Goal: Task Accomplishment & Management: Complete application form

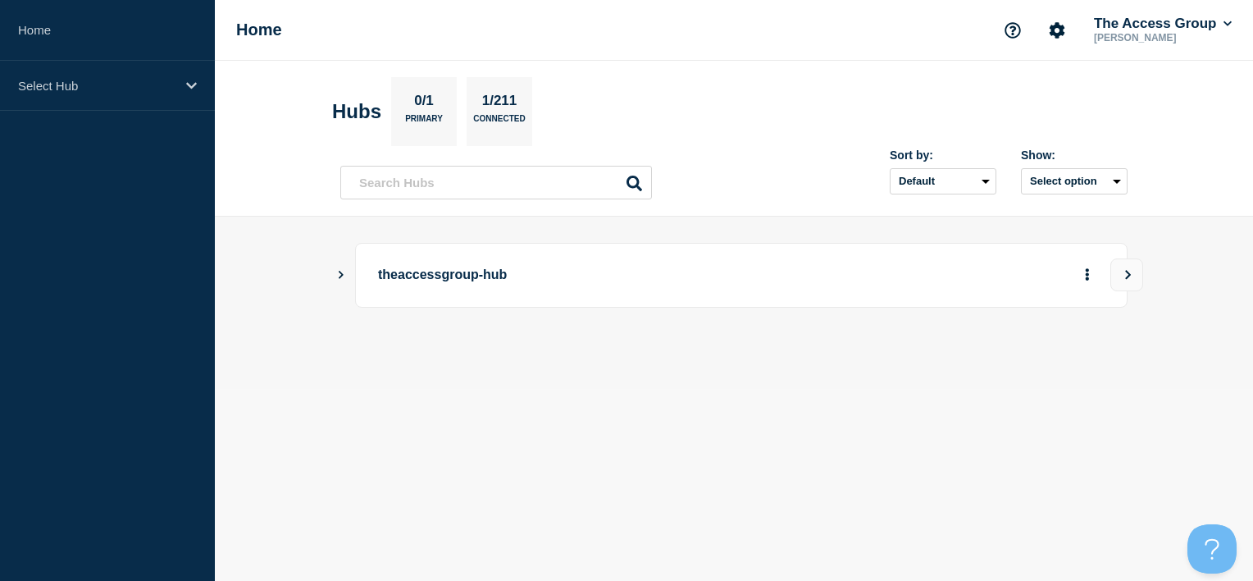
click at [1175, 94] on header "Hubs 0/1 Primary 1/211 Connected Sort by: Default Last added Last updated Most …" at bounding box center [734, 139] width 1038 height 156
click at [337, 279] on button "Show Connected Hubs" at bounding box center [341, 275] width 8 height 12
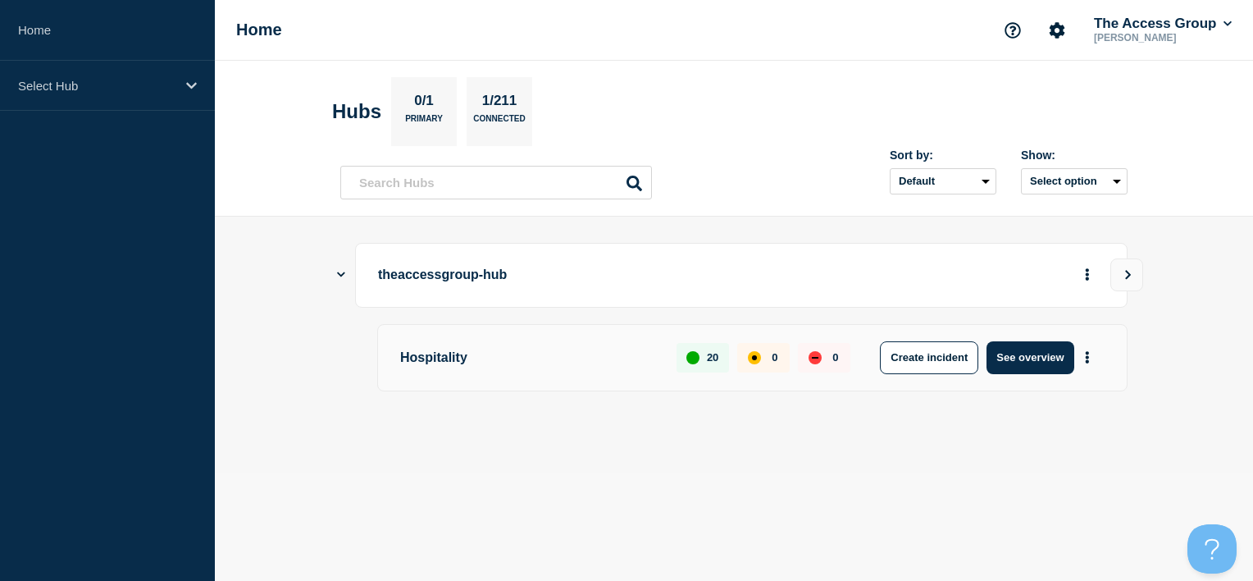
click at [445, 368] on p "Hospitality" at bounding box center [529, 357] width 258 height 33
click at [453, 358] on p "Hospitality" at bounding box center [529, 357] width 258 height 33
click at [1029, 349] on button "See overview" at bounding box center [1030, 357] width 87 height 33
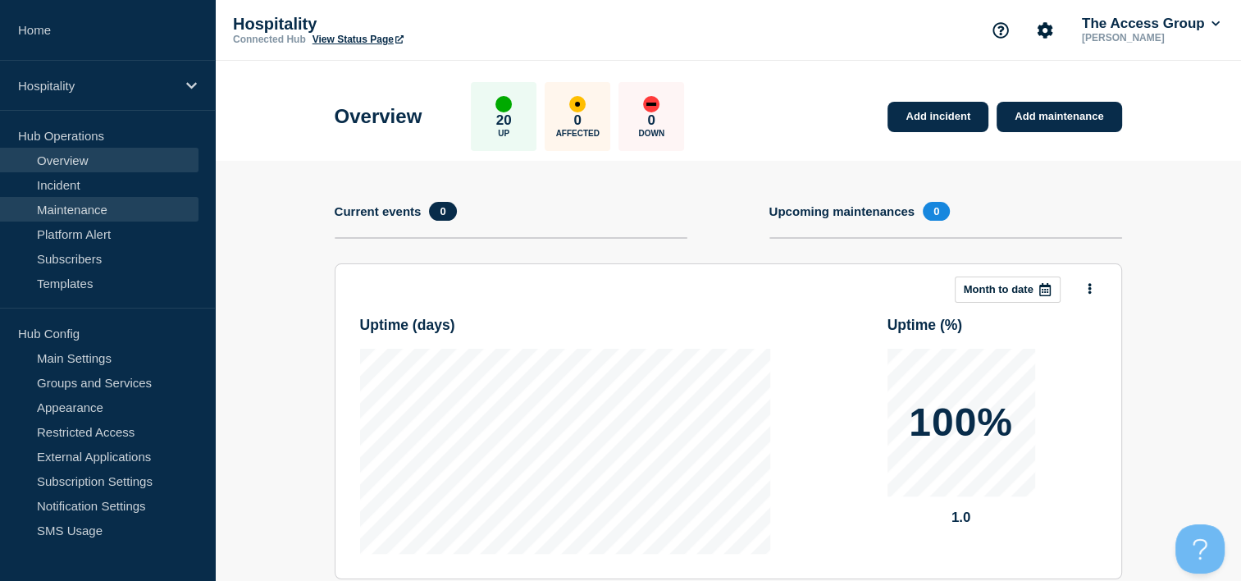
click at [105, 213] on link "Maintenance" at bounding box center [99, 209] width 199 height 25
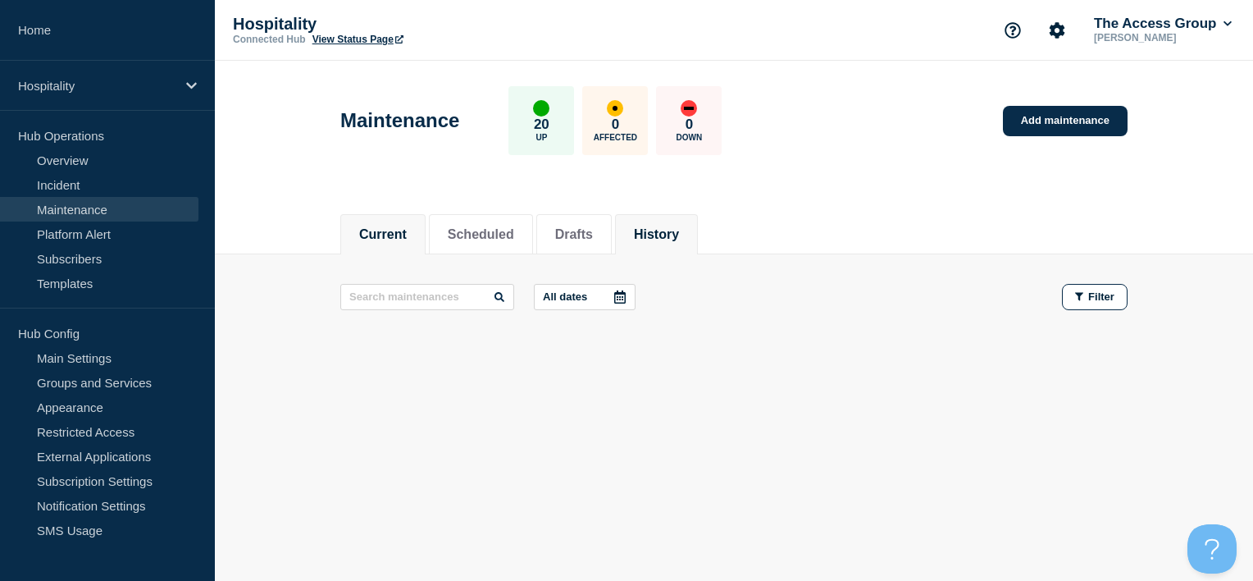
click at [677, 230] on button "History" at bounding box center [656, 234] width 45 height 15
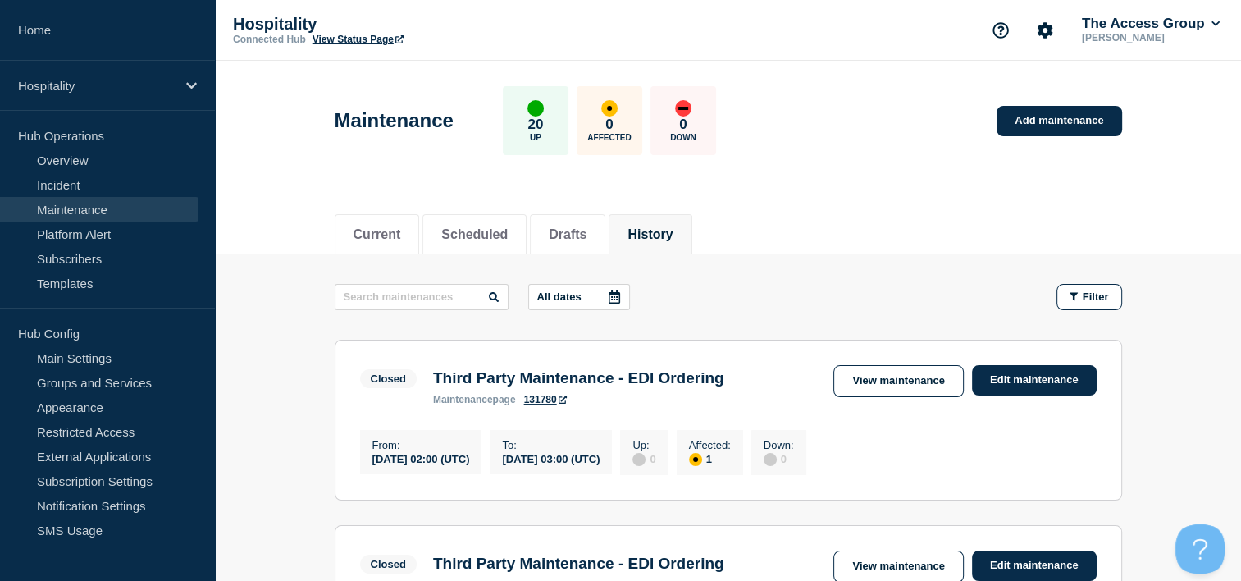
scroll to position [164, 0]
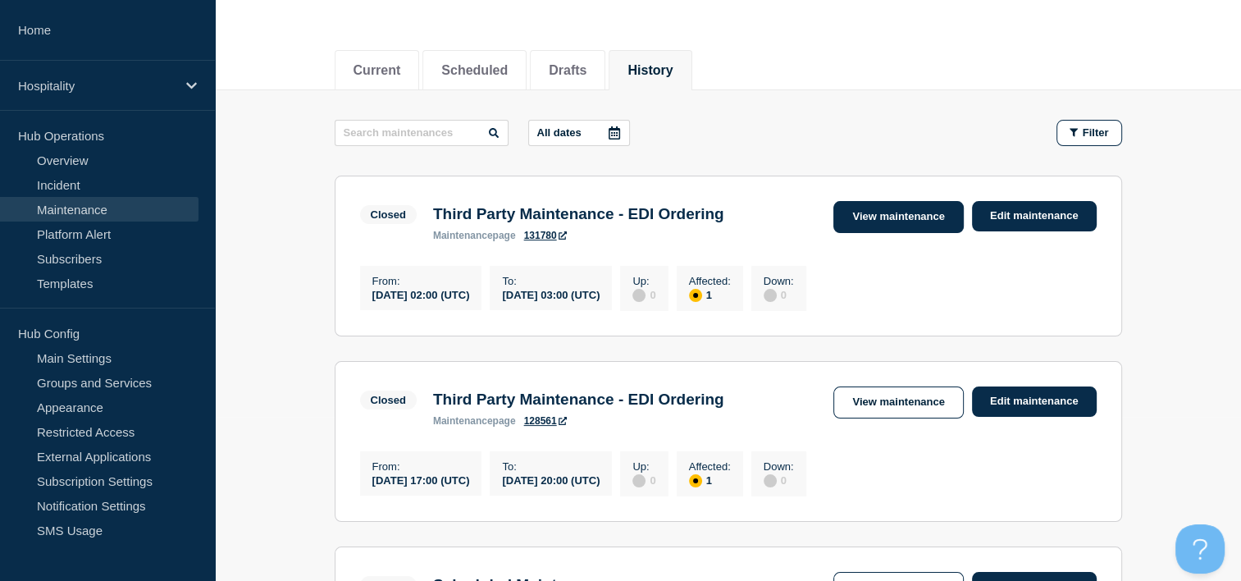
click at [911, 222] on link "View maintenance" at bounding box center [898, 217] width 130 height 32
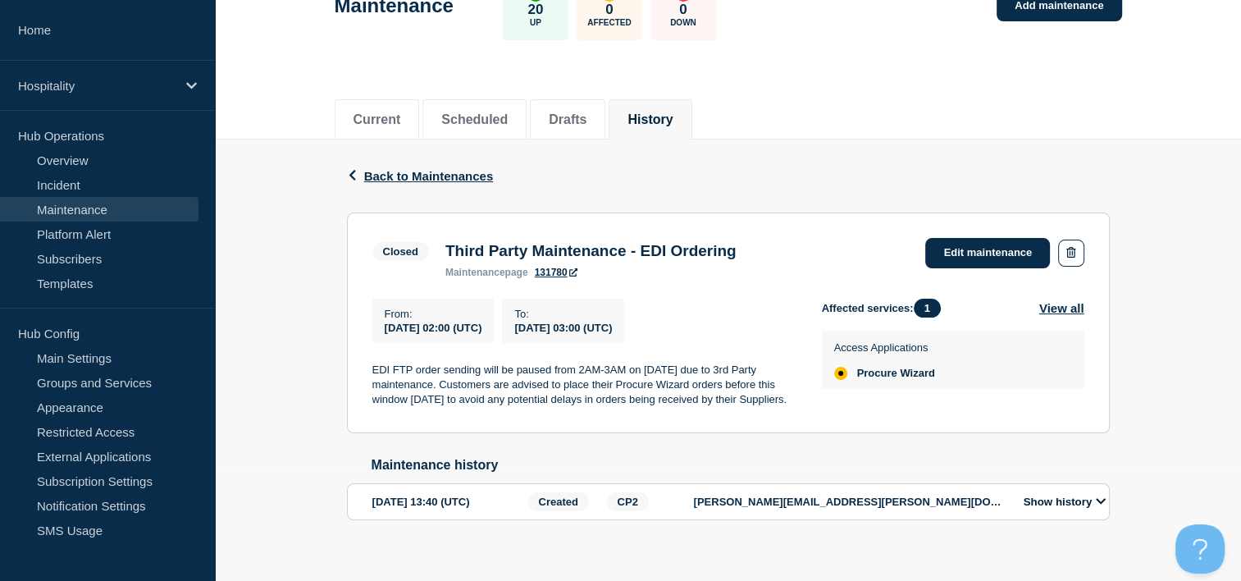
scroll to position [154, 0]
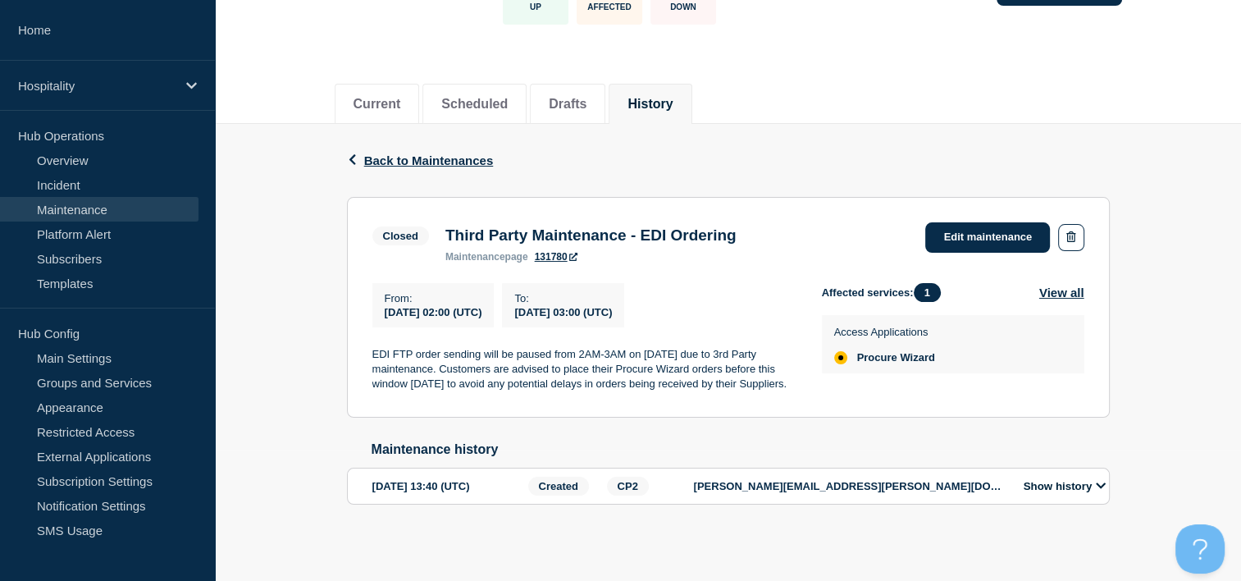
click at [1131, 261] on div "Back Back to Maintenances Closed Third Party Maintenance - EDI Ordering From [D…" at bounding box center [728, 340] width 1026 height 433
drag, startPoint x: 787, startPoint y: 214, endPoint x: 439, endPoint y: 219, distance: 347.8
click at [439, 226] on div "Third Party Maintenance - EDI Ordering maintenance page 131780" at bounding box center [591, 244] width 308 height 36
copy h3 "Third Party Maintenance - EDI Ordering"
click at [470, 67] on div "Current Scheduled Drafts History" at bounding box center [728, 95] width 787 height 56
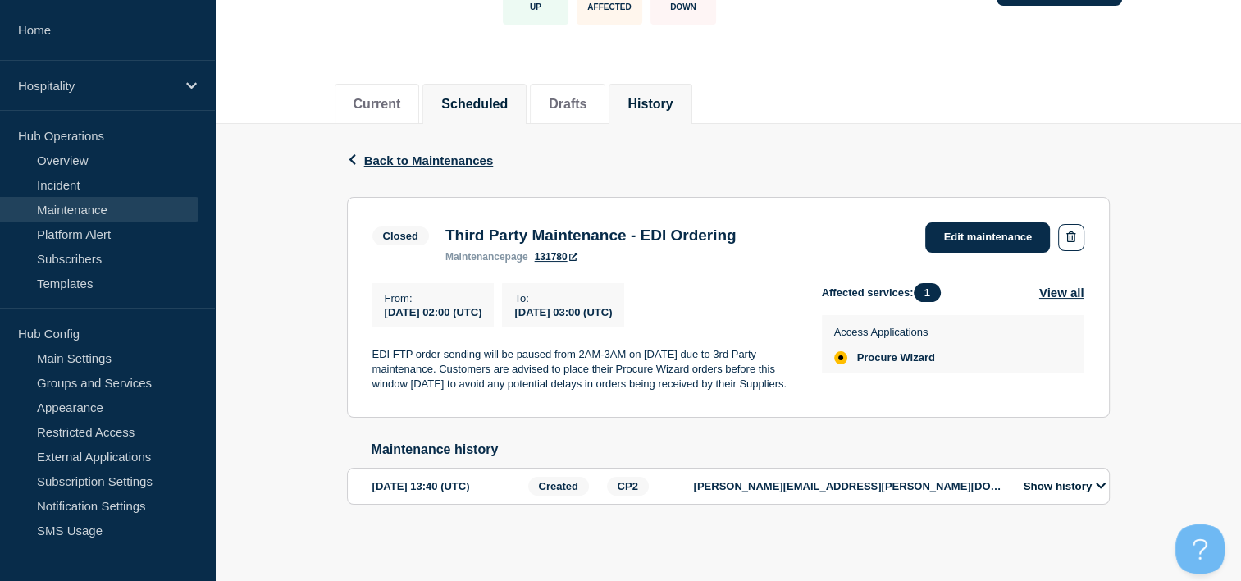
click at [474, 97] on button "Scheduled" at bounding box center [474, 104] width 66 height 15
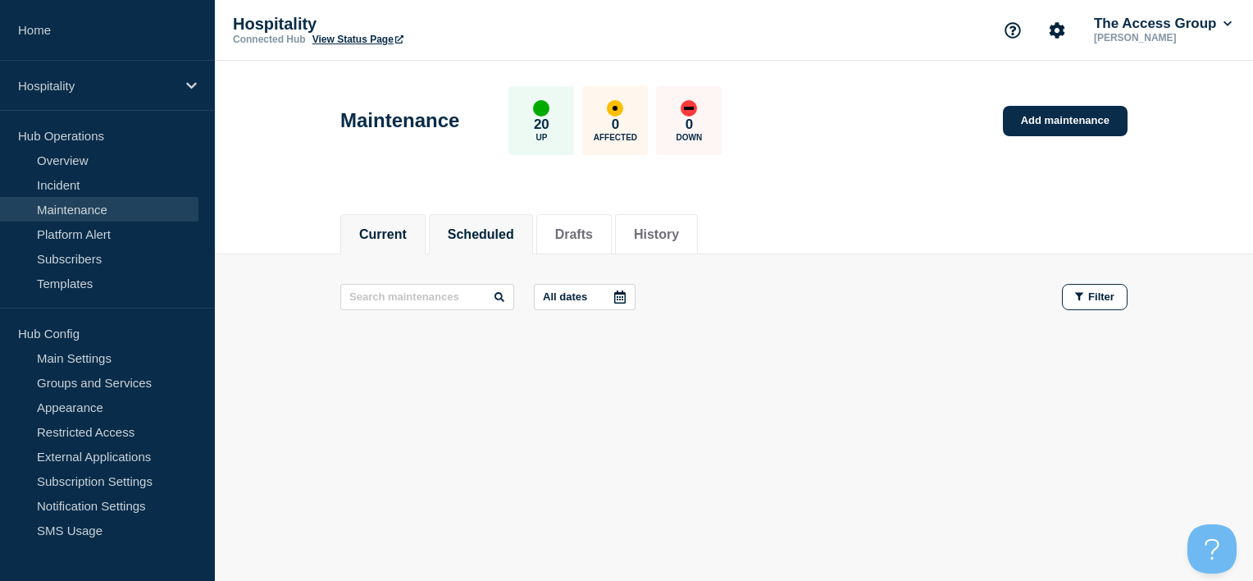
click at [347, 234] on li "Current" at bounding box center [382, 234] width 85 height 40
click at [1038, 111] on link "Add maintenance" at bounding box center [1065, 121] width 125 height 30
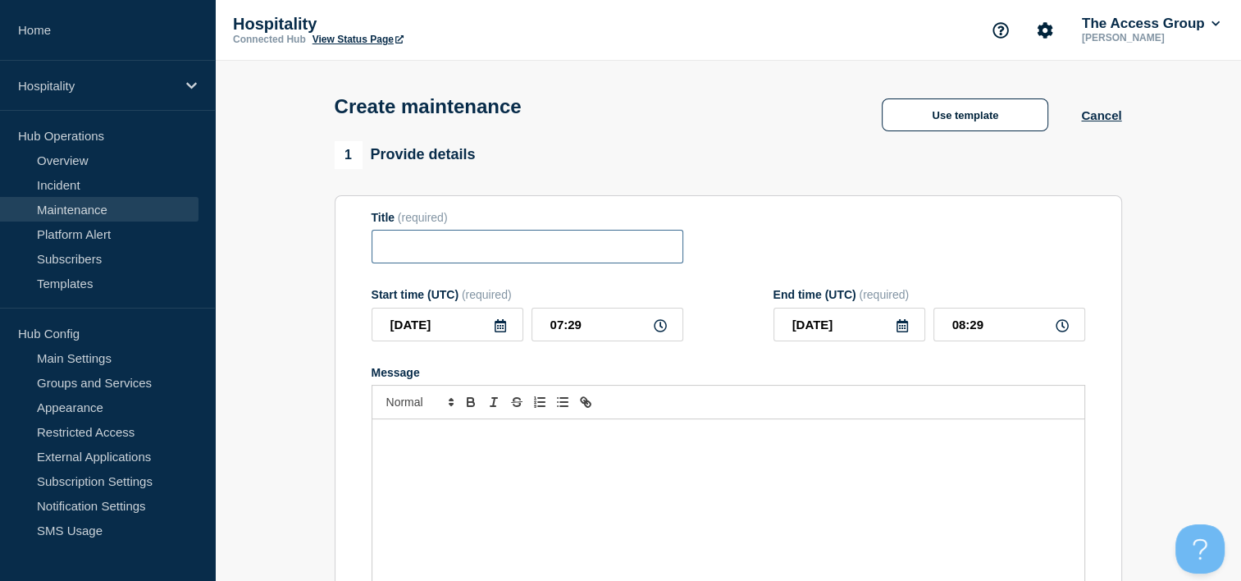
click at [647, 259] on input "Title" at bounding box center [528, 247] width 312 height 34
paste input "Third Party Maintenance - EDI Ordering"
click at [392, 245] on input "Third Party Maintenance - EDI Ordering" at bounding box center [528, 247] width 312 height 34
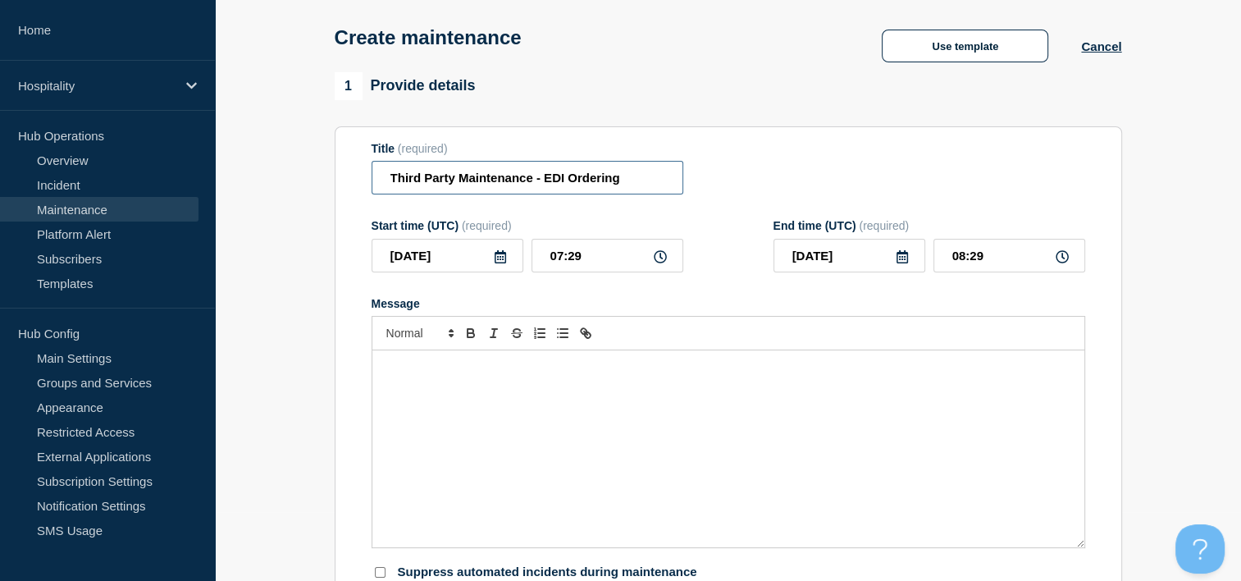
scroll to position [71, 0]
type input "Third Party Maintenance - EDI Ordering"
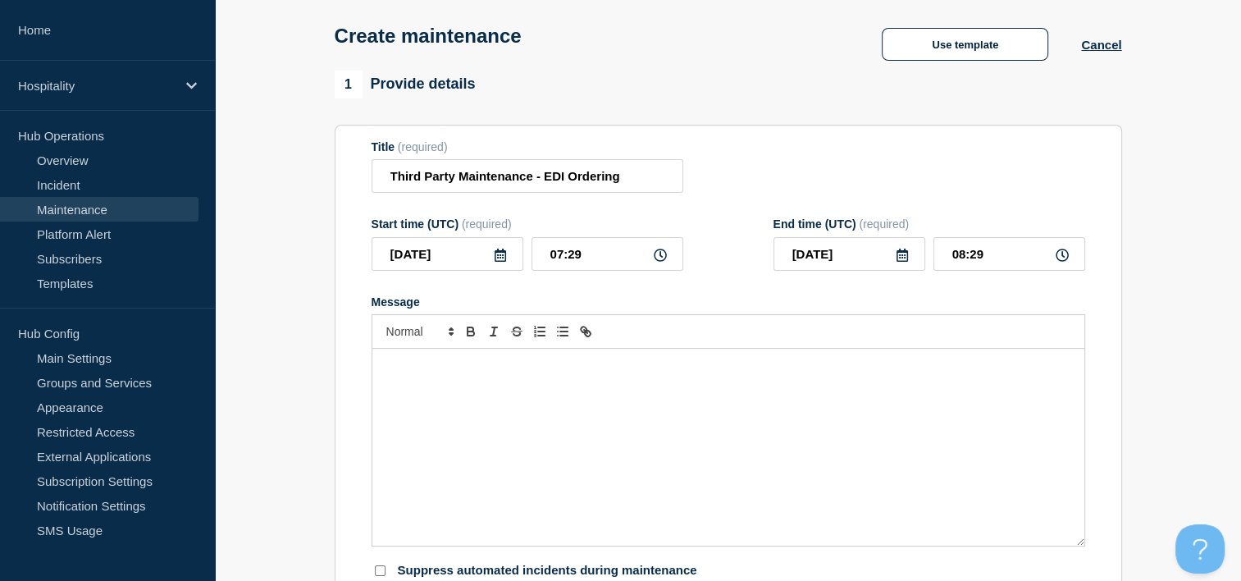
click at [774, 349] on div at bounding box center [729, 331] width 714 height 34
click at [733, 387] on div "Message" at bounding box center [728, 447] width 712 height 197
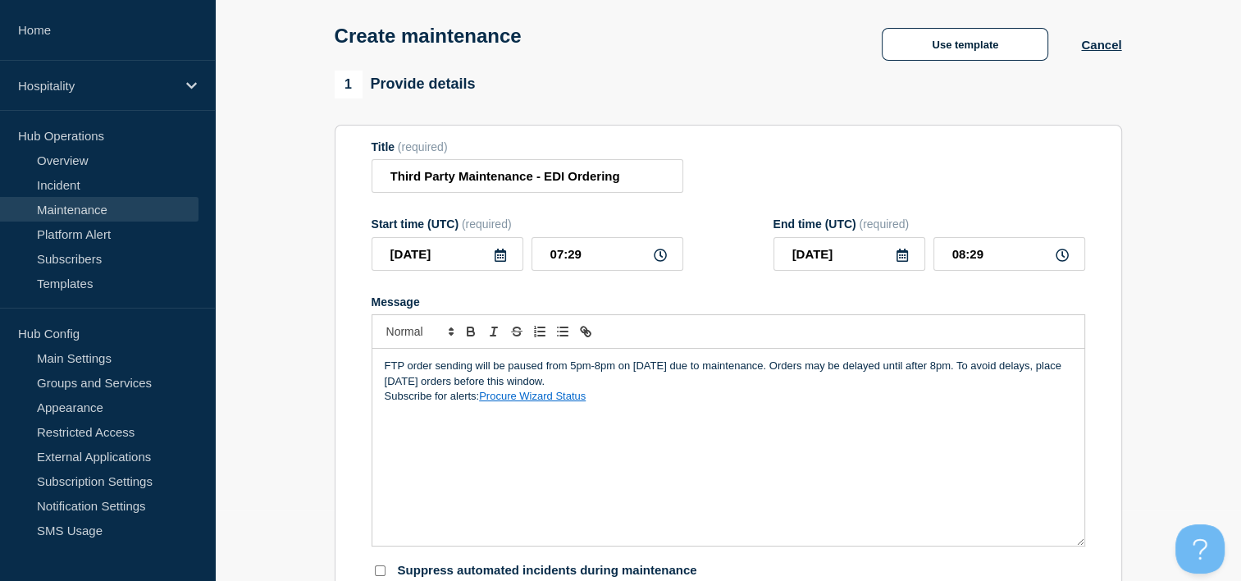
click at [661, 260] on icon at bounding box center [660, 255] width 13 height 13
click at [499, 262] on icon at bounding box center [500, 255] width 13 height 13
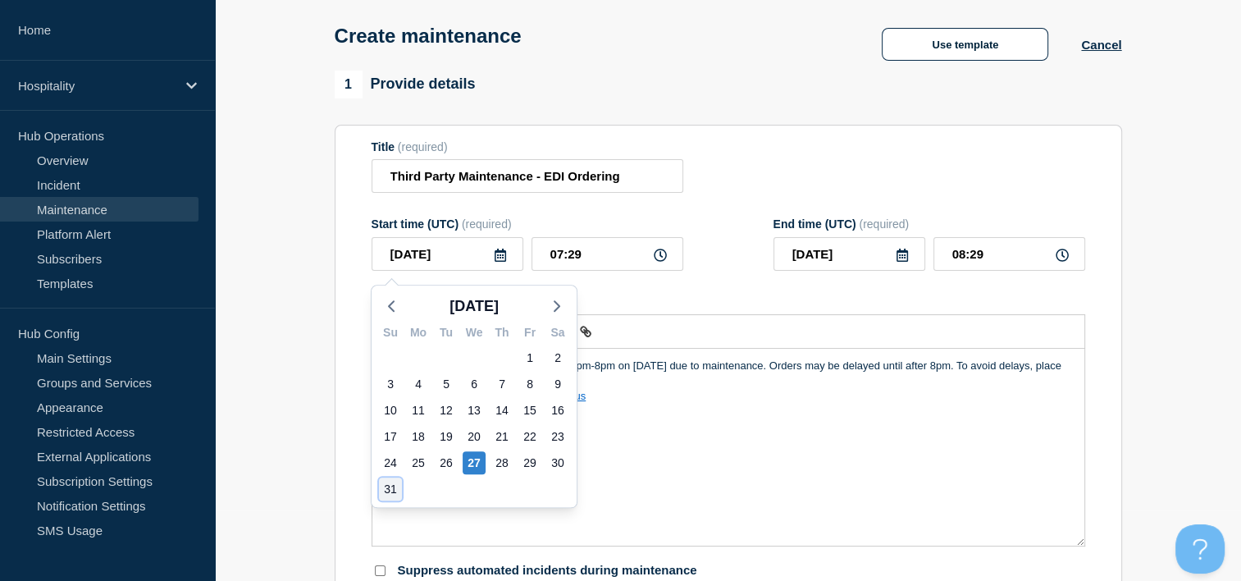
click at [392, 489] on div "31" at bounding box center [390, 488] width 23 height 23
type input "[DATE]"
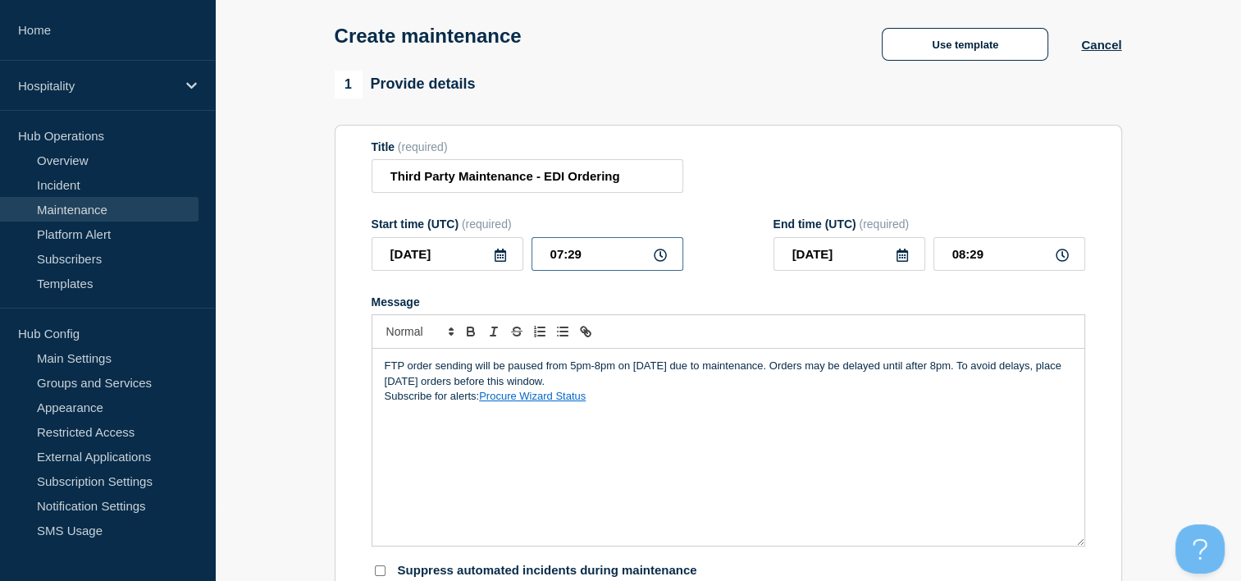
click at [604, 253] on input "07:29" at bounding box center [608, 254] width 152 height 34
drag, startPoint x: 604, startPoint y: 253, endPoint x: 489, endPoint y: 271, distance: 116.1
click at [489, 271] on div "[DATE] 07:29" at bounding box center [528, 254] width 312 height 34
type input "17:00"
click at [981, 262] on input "18:00" at bounding box center [1009, 254] width 152 height 34
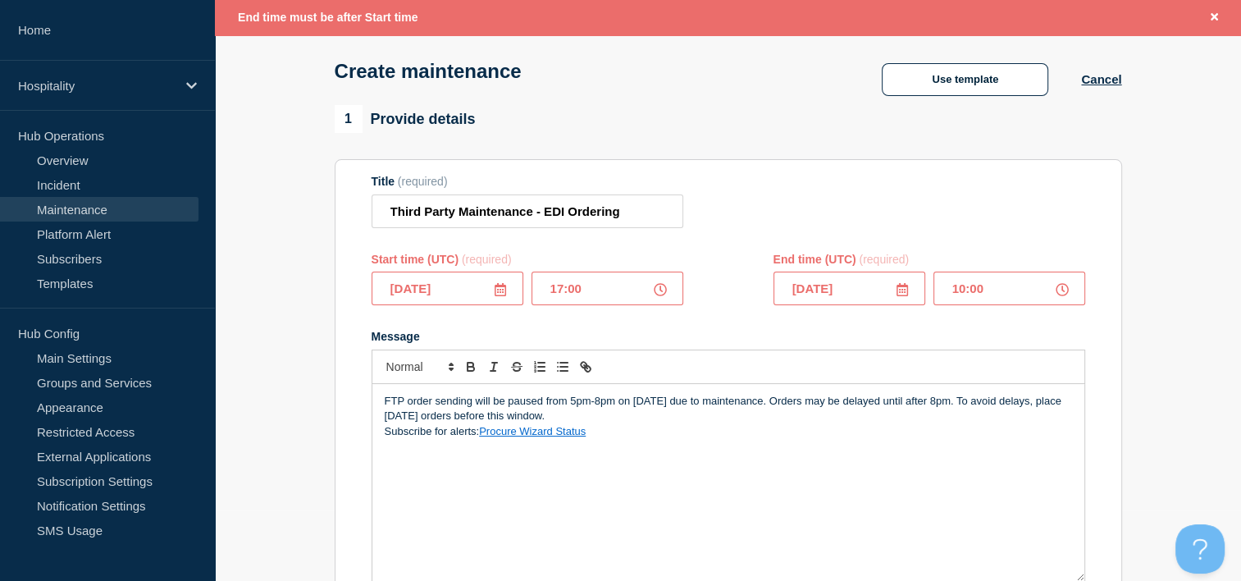
scroll to position [105, 0]
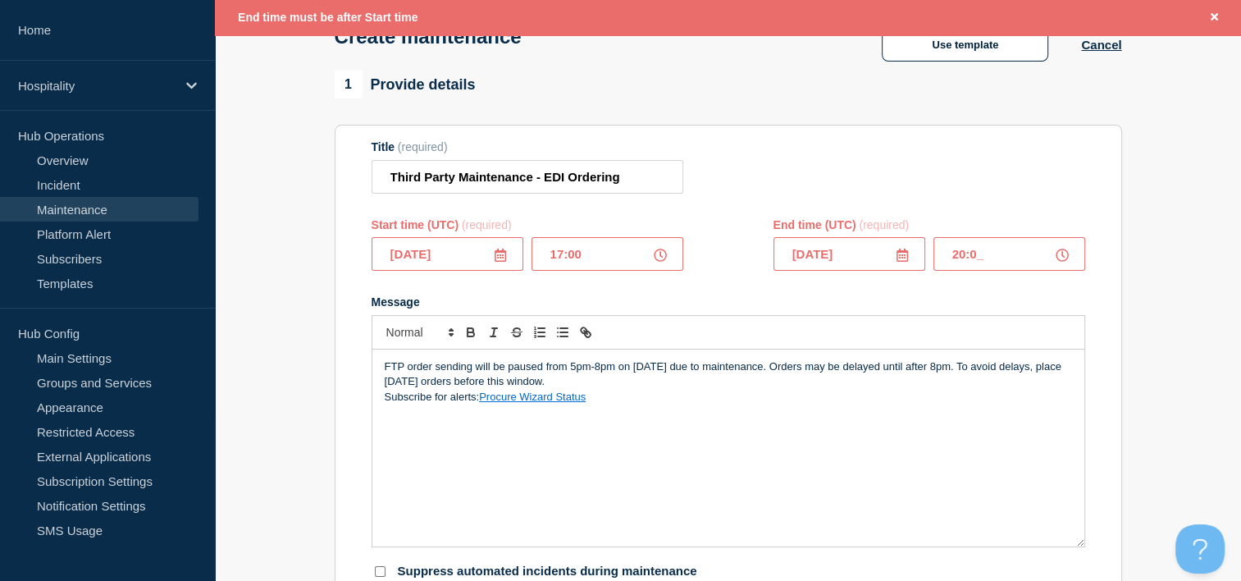
type input "20:00"
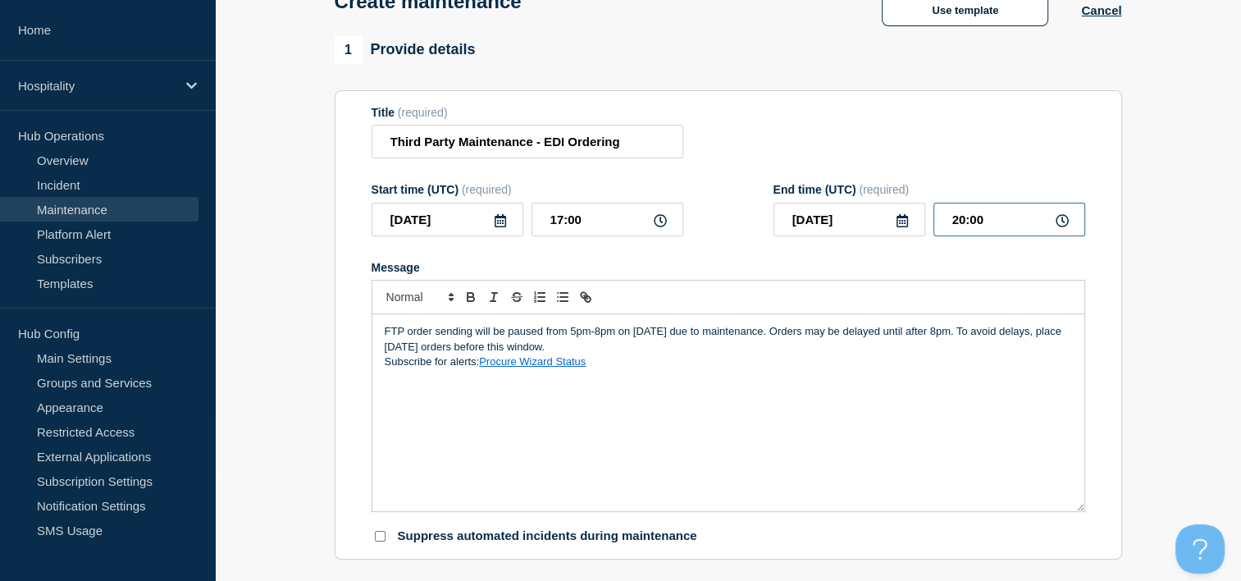
scroll to position [71, 0]
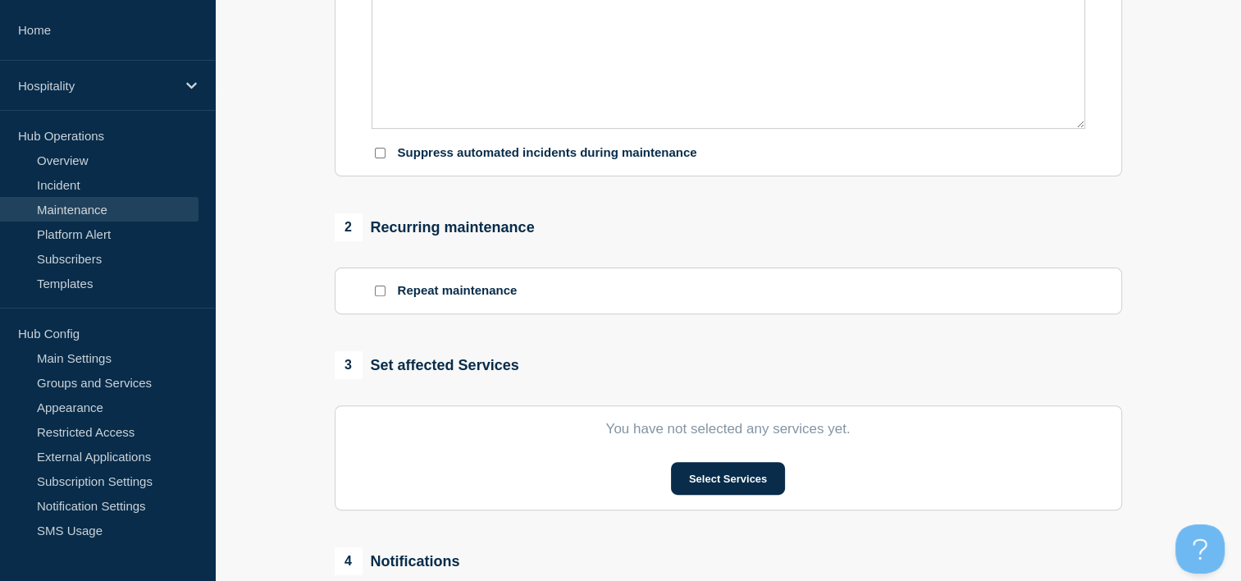
scroll to position [491, 0]
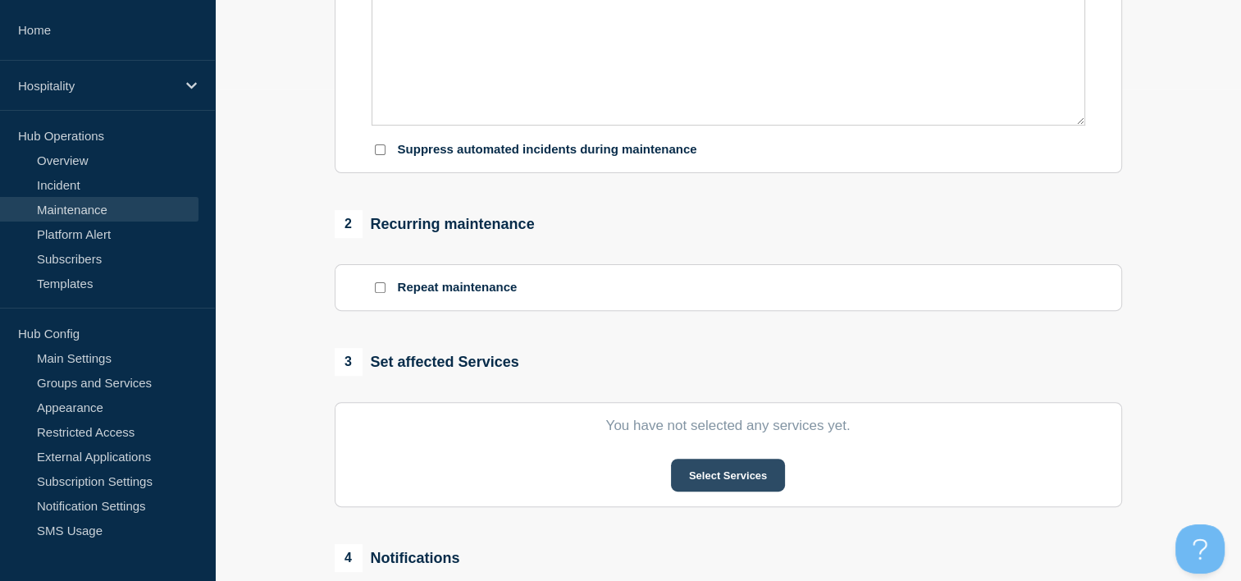
click at [720, 485] on button "Select Services" at bounding box center [728, 475] width 114 height 33
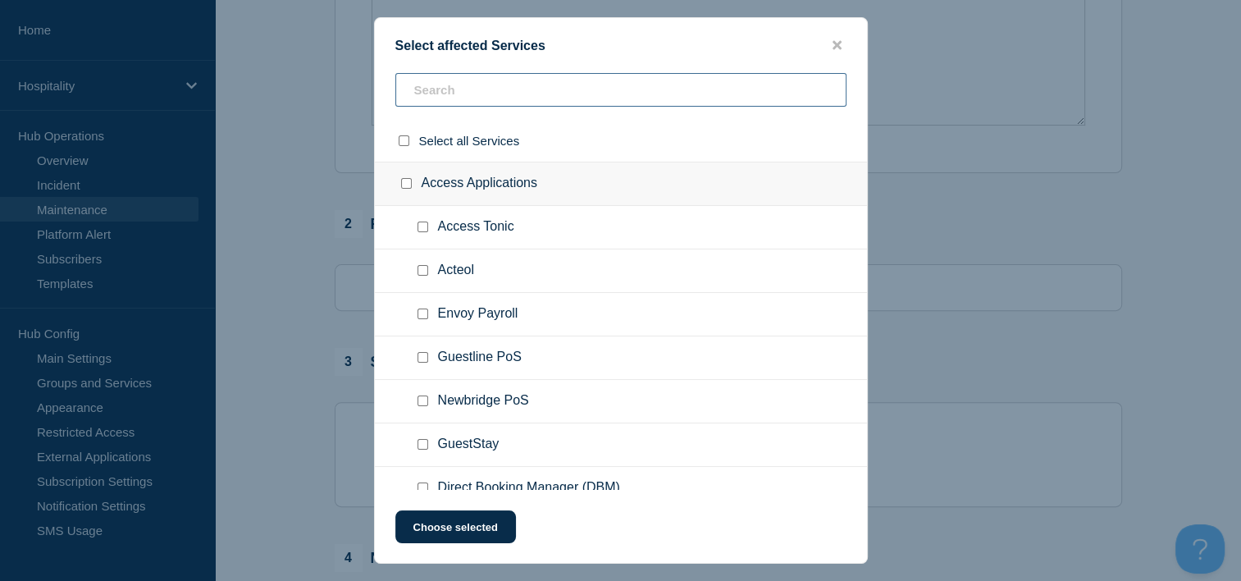
click at [569, 98] on input "text" at bounding box center [620, 90] width 451 height 34
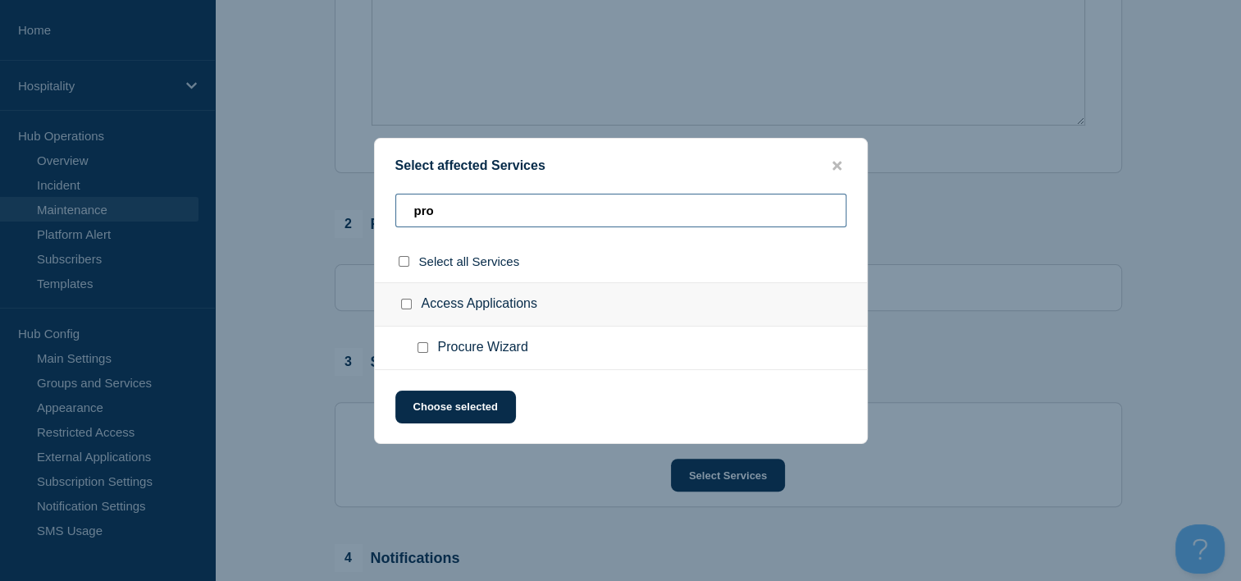
type input "pro"
click at [422, 345] on input "Procure Wizard checkbox" at bounding box center [423, 347] width 11 height 11
checkbox input "true"
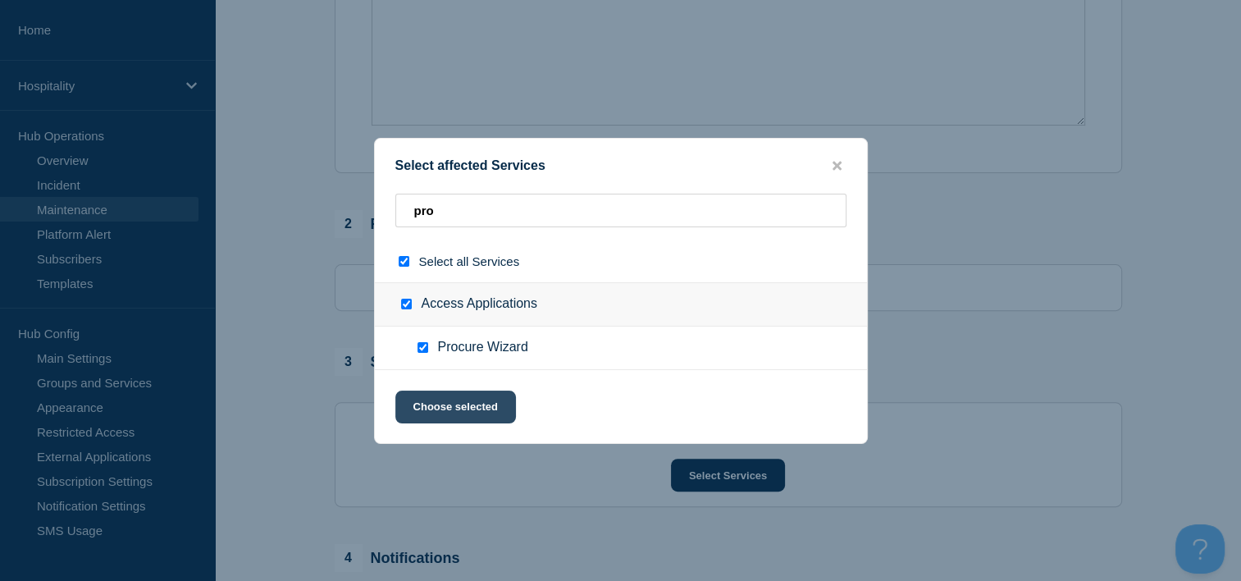
click at [443, 402] on button "Choose selected" at bounding box center [455, 406] width 121 height 33
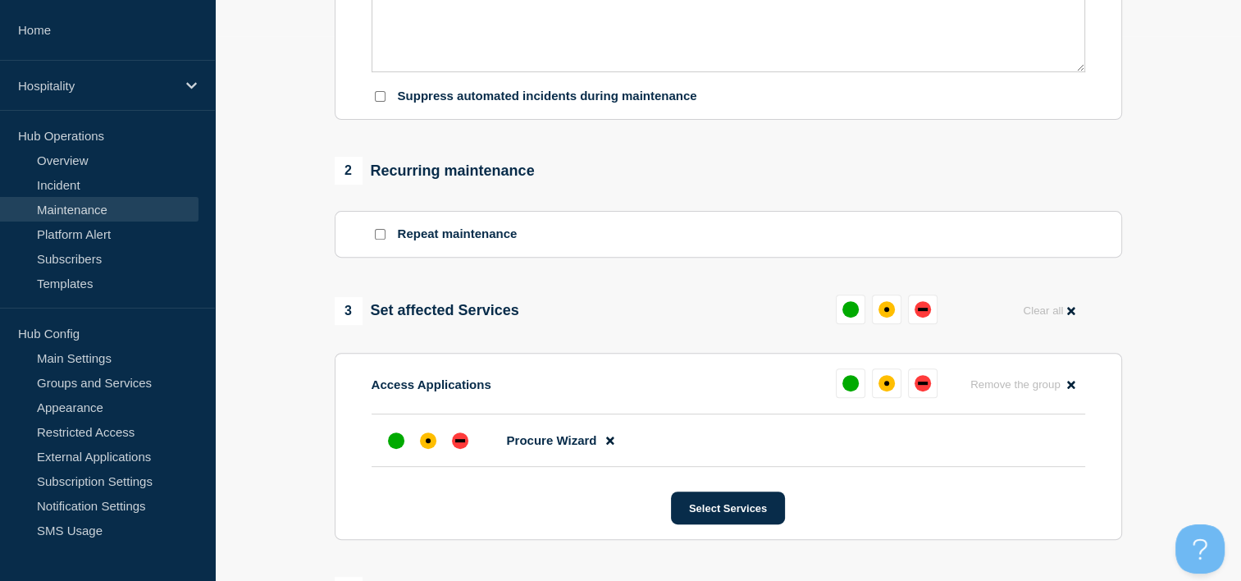
scroll to position [544, 0]
click at [434, 446] on div "affected" at bounding box center [428, 441] width 16 height 16
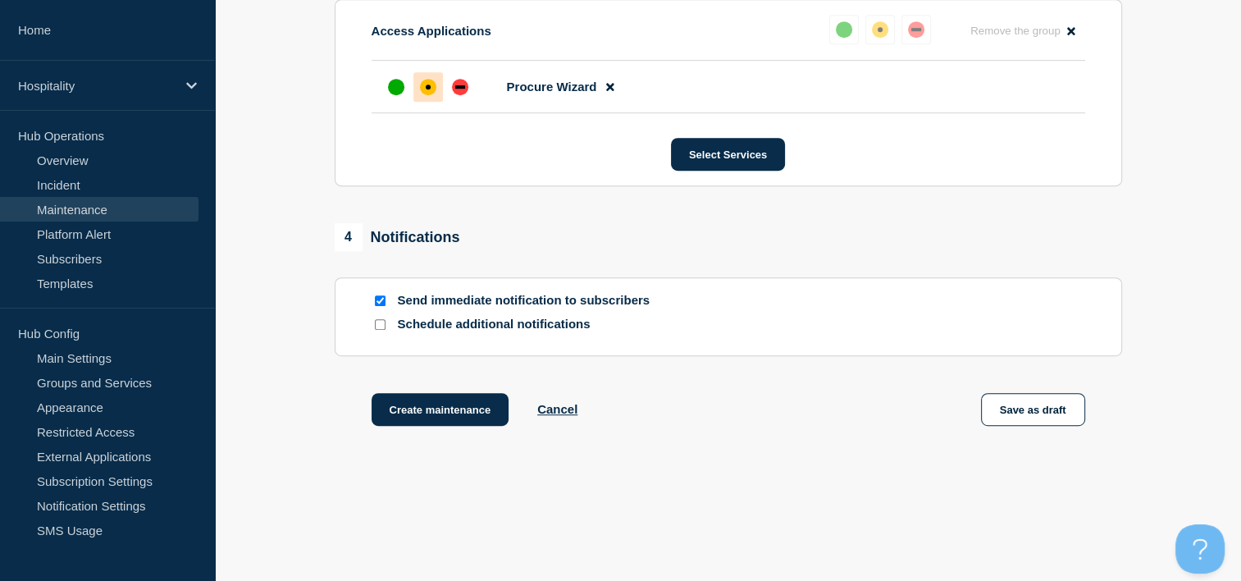
scroll to position [915, 0]
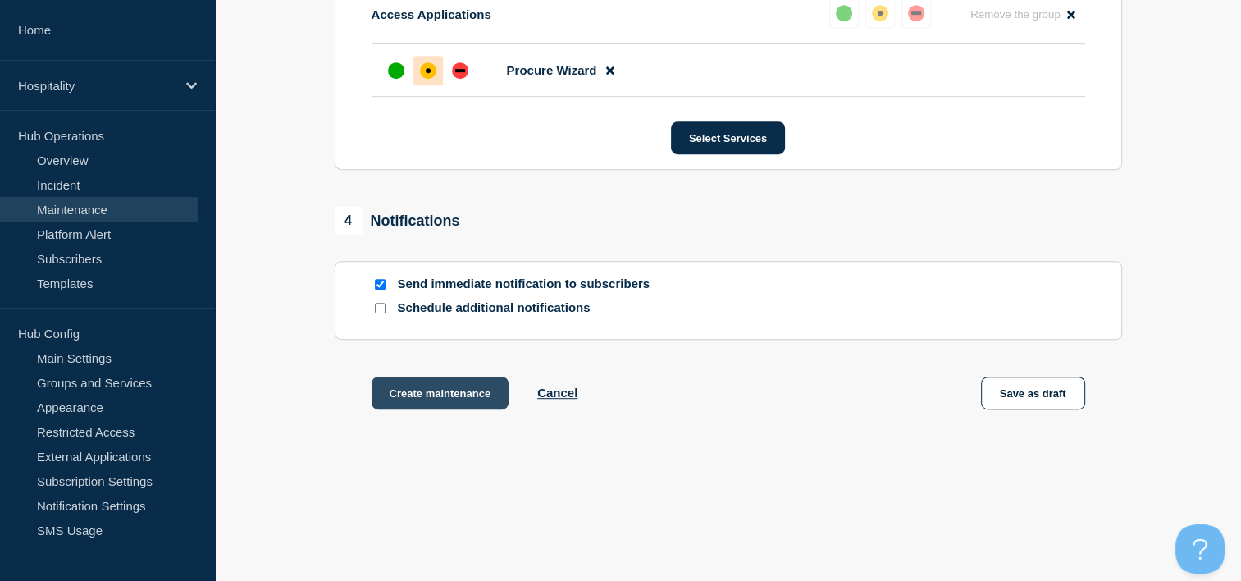
click at [463, 399] on button "Create maintenance" at bounding box center [441, 393] width 138 height 33
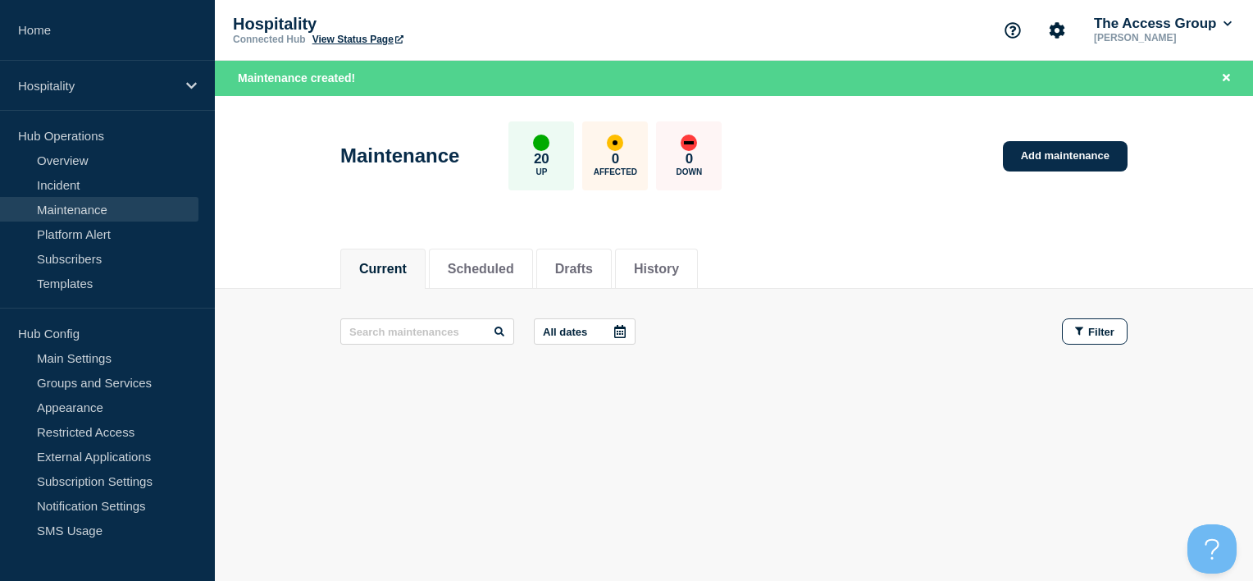
click at [1182, 230] on header "Maintenance 20 Up 0 Affected 0 Down Add maintenance" at bounding box center [734, 164] width 1038 height 137
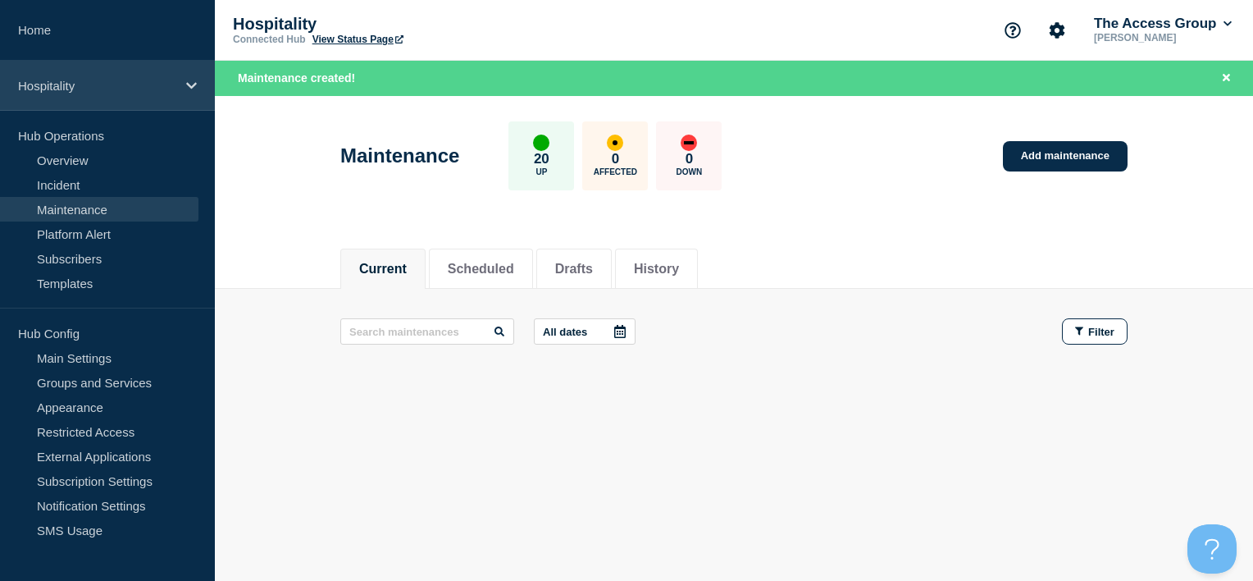
click at [66, 84] on p "Hospitality" at bounding box center [96, 86] width 157 height 14
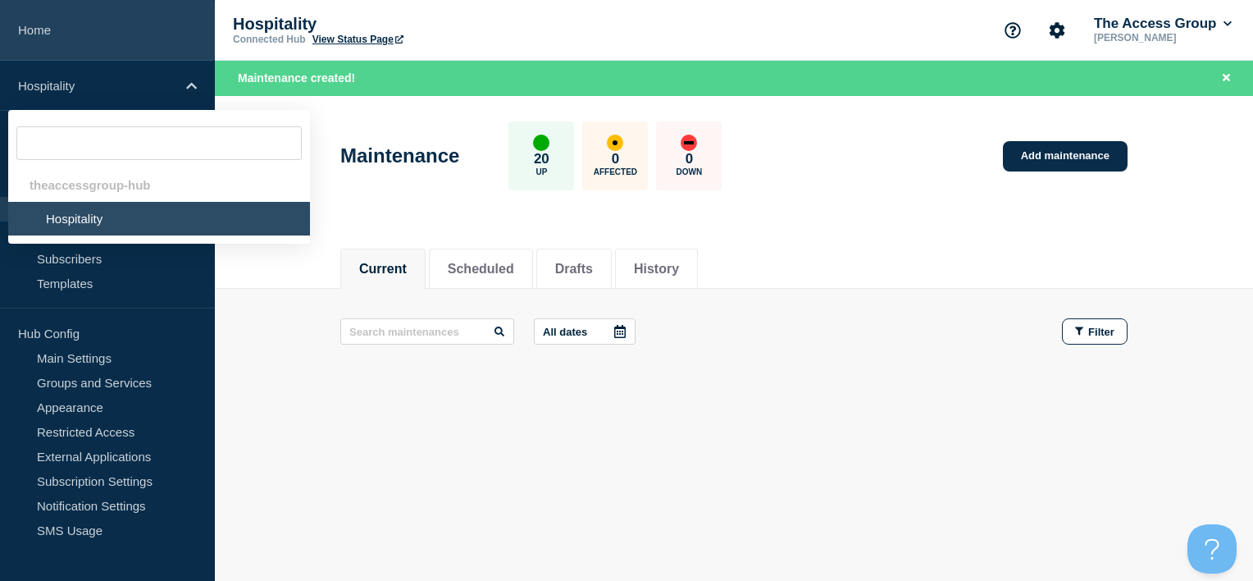
click at [39, 34] on link "Home" at bounding box center [107, 30] width 215 height 61
